Goal: Find contact information: Find contact information

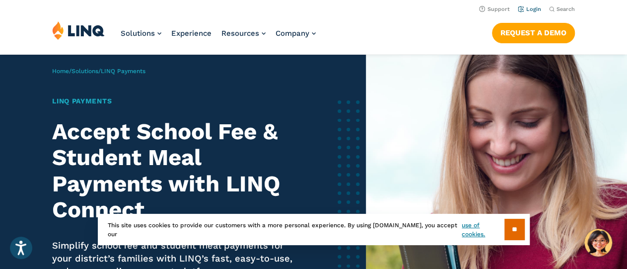
click at [537, 9] on link "Login" at bounding box center [529, 9] width 23 height 6
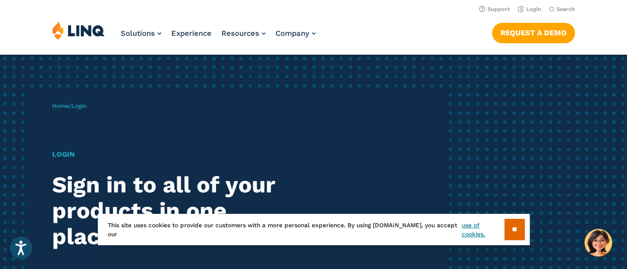
click at [69, 157] on h1 "Login" at bounding box center [173, 154] width 242 height 10
click at [504, 228] on input "**" at bounding box center [514, 228] width 20 height 21
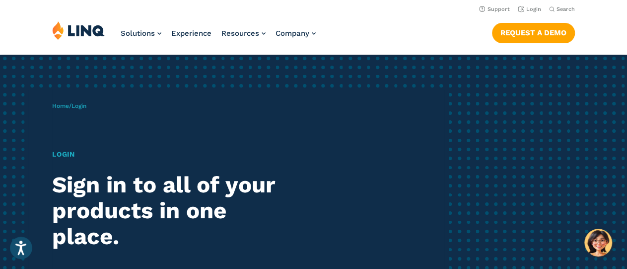
click at [80, 107] on span "Login" at bounding box center [78, 105] width 15 height 7
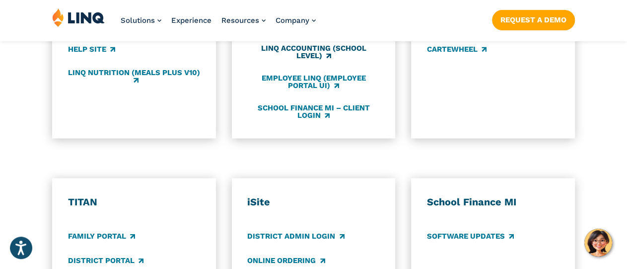
scroll to position [688, 0]
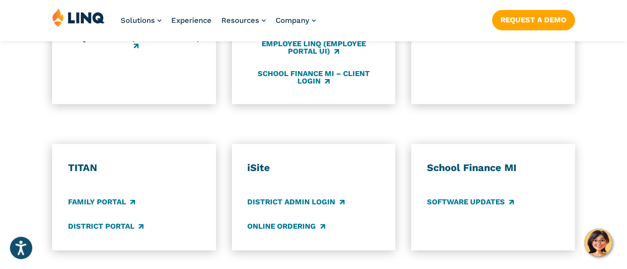
click at [113, 212] on div "TITAN Family Portal District Portal" at bounding box center [134, 196] width 132 height 70
click at [111, 201] on link "Family Portal" at bounding box center [101, 201] width 67 height 11
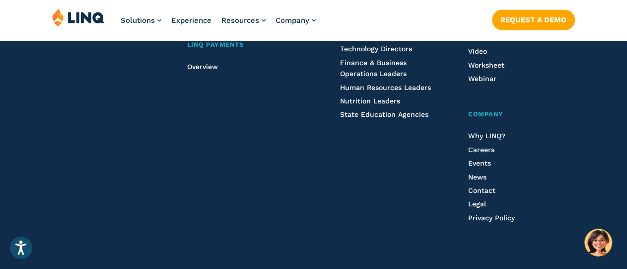
scroll to position [2769, 0]
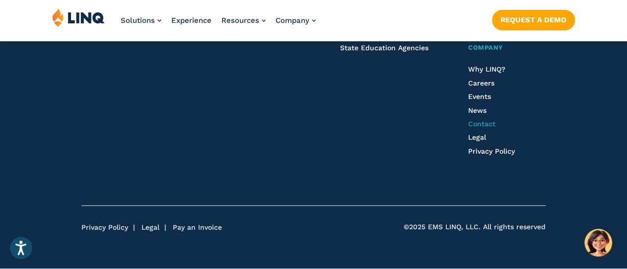
click at [488, 127] on span "Contact" at bounding box center [481, 124] width 27 height 8
